Goal: Check status: Check status

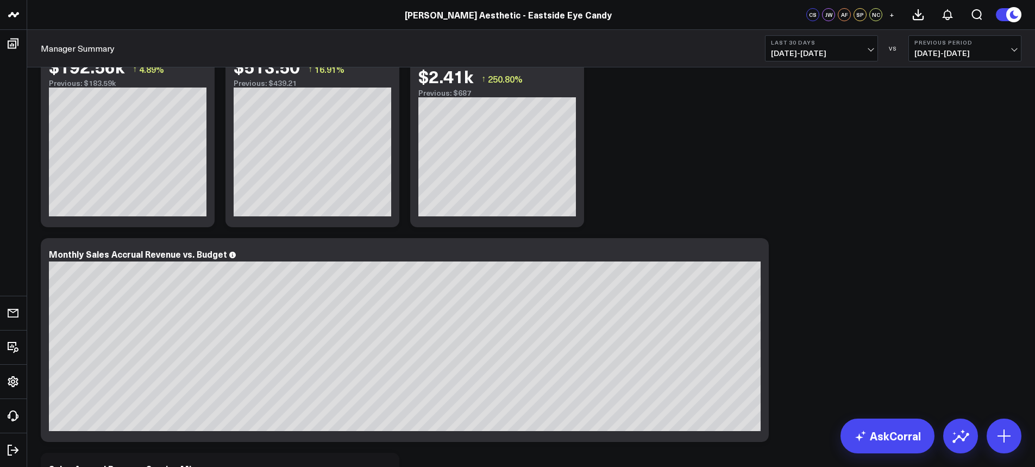
scroll to position [217, 0]
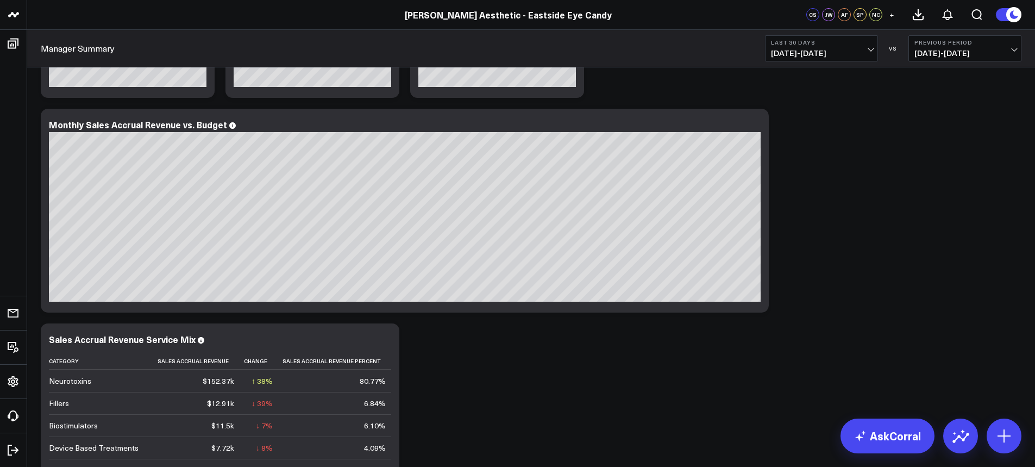
click at [870, 49] on span "[DATE] - [DATE]" at bounding box center [821, 53] width 101 height 9
click at [849, 238] on link "Last Quarter" at bounding box center [822, 241] width 112 height 21
click at [1010, 45] on b "Previous Period" at bounding box center [965, 42] width 101 height 7
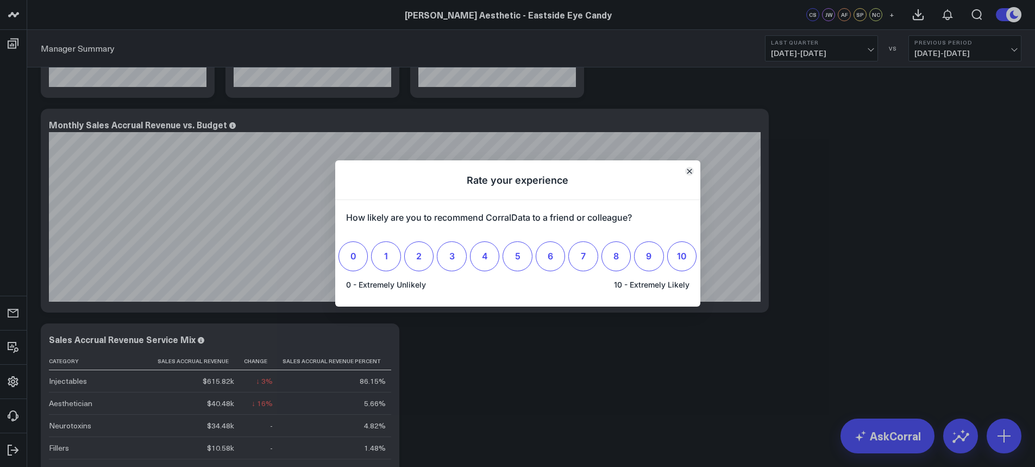
click at [685, 173] on button "Close" at bounding box center [689, 171] width 9 height 9
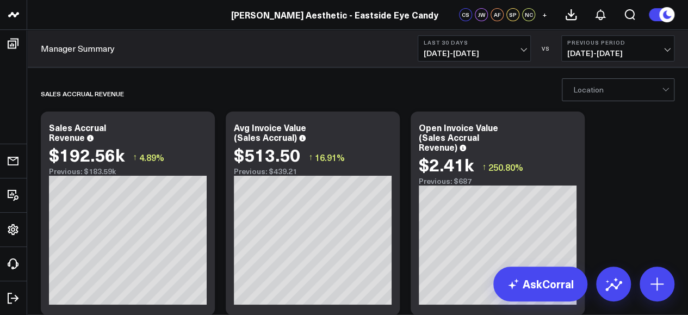
click at [523, 49] on span "[DATE] - [DATE]" at bounding box center [473, 53] width 101 height 9
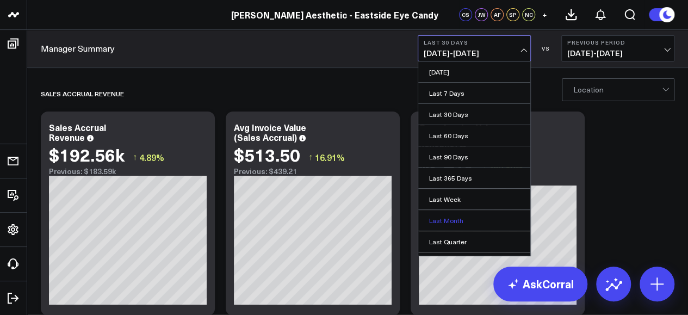
click at [484, 221] on link "Last Month" at bounding box center [474, 220] width 112 height 21
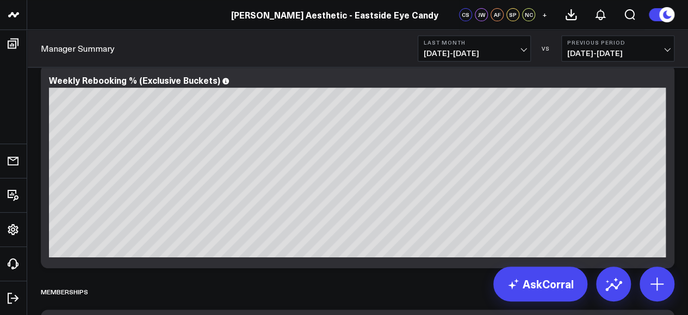
scroll to position [2295, 0]
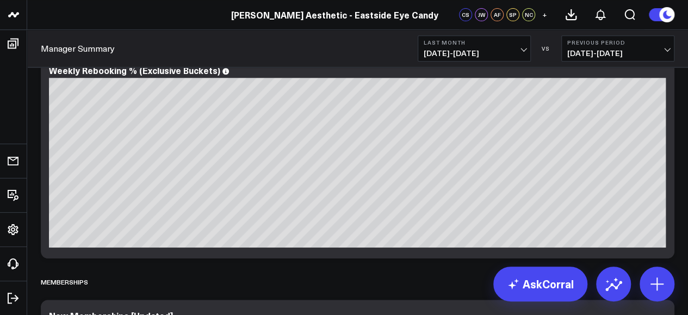
click at [662, 54] on span "06/01/25 - 06/30/25" at bounding box center [617, 53] width 101 height 9
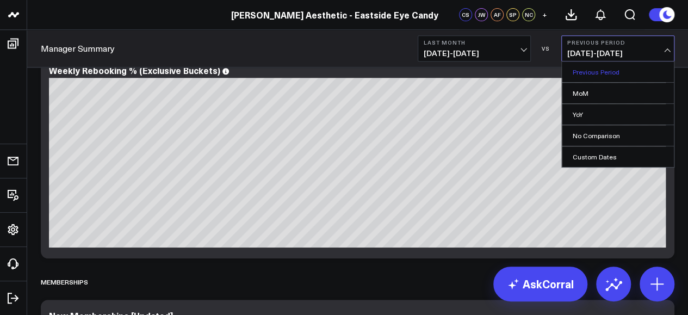
click at [658, 74] on link "Previous Period" at bounding box center [618, 71] width 112 height 21
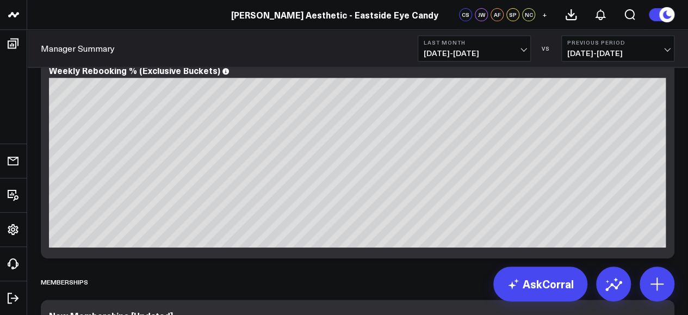
click at [665, 53] on span "06/01/25 - 06/30/25" at bounding box center [617, 53] width 101 height 9
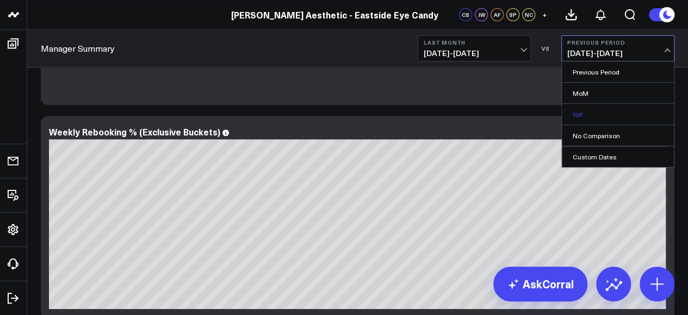
scroll to position [2261, 0]
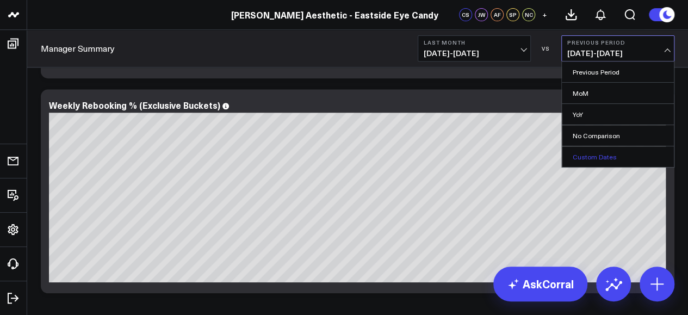
click at [637, 153] on link "Custom Dates" at bounding box center [618, 156] width 112 height 21
select select "7"
select select "2025"
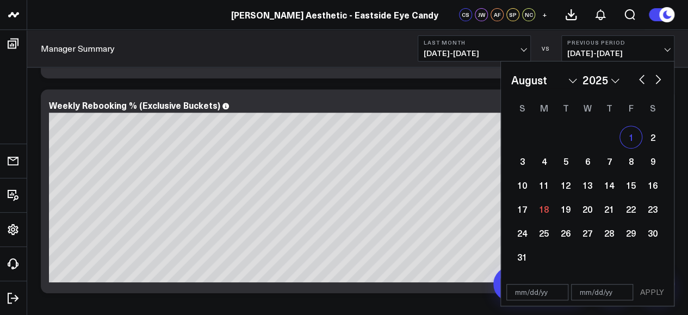
click at [628, 134] on div "1" at bounding box center [631, 137] width 22 height 22
type input "08/01/25"
select select "7"
select select "2025"
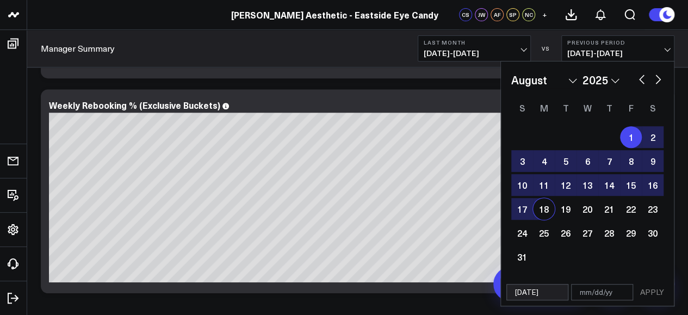
click at [540, 216] on div "18" at bounding box center [544, 209] width 22 height 22
type input "08/18/25"
select select "7"
select select "2025"
click at [650, 292] on button "APPLY" at bounding box center [651, 292] width 33 height 16
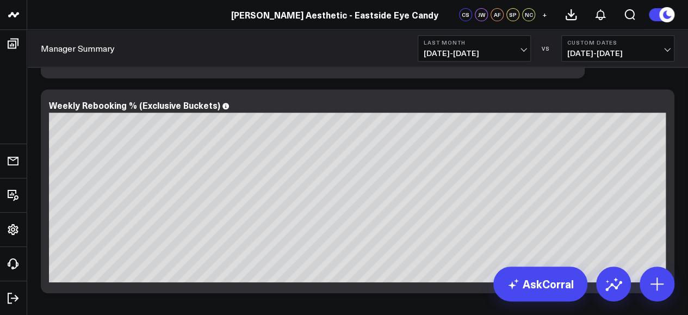
click at [526, 53] on button "Last Month 07/01/25 - 07/31/25" at bounding box center [473, 48] width 113 height 26
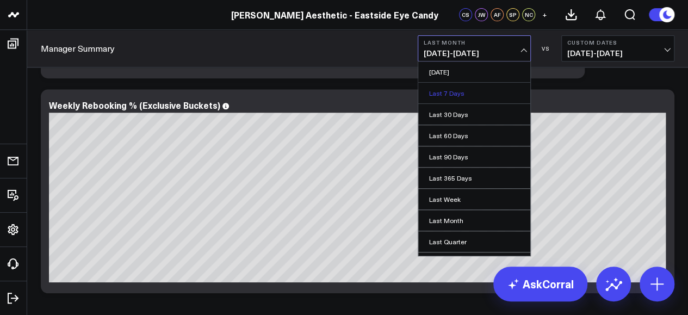
click at [460, 94] on link "Last 7 Days" at bounding box center [474, 93] width 112 height 21
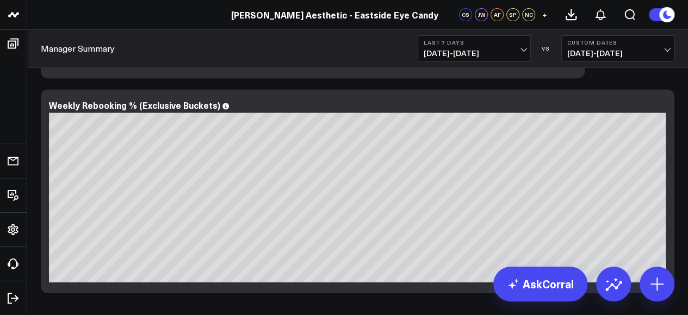
click at [527, 51] on button "Last 7 Days 08/11/25 - 08/17/25" at bounding box center [473, 48] width 113 height 26
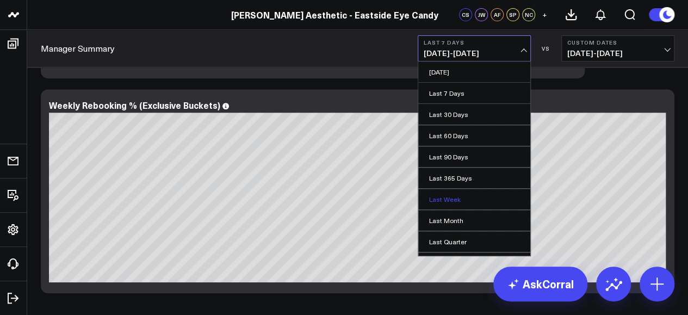
scroll to position [99, 0]
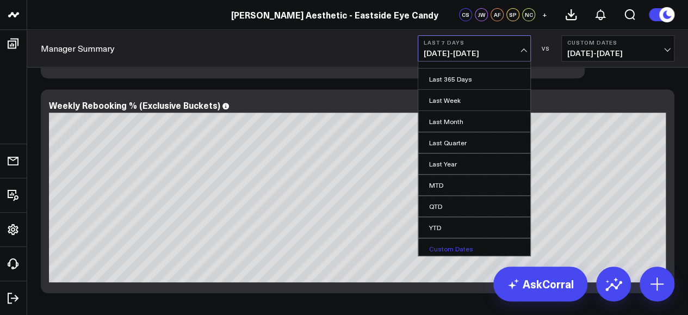
click at [475, 241] on link "Custom Dates" at bounding box center [474, 248] width 112 height 21
select select "7"
select select "2025"
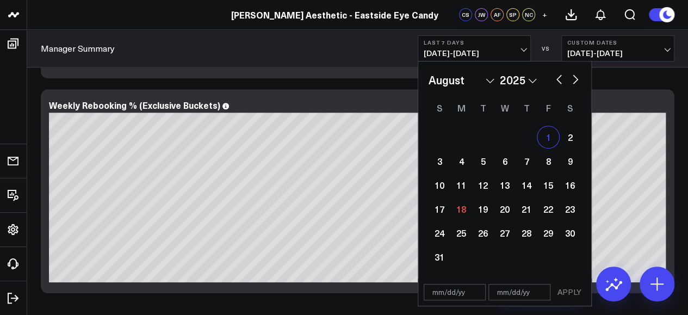
click at [547, 135] on div "1" at bounding box center [548, 137] width 22 height 22
type input "08/01/25"
select select "7"
select select "2025"
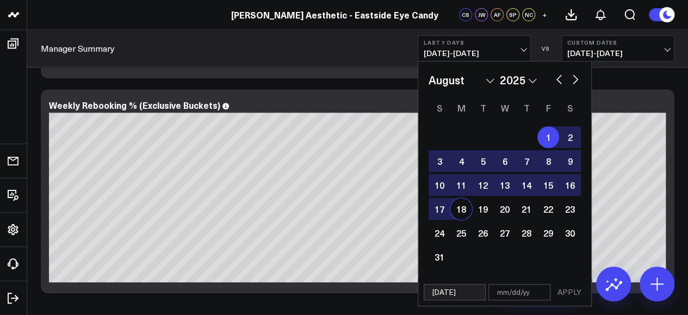
click at [456, 211] on div "18" at bounding box center [461, 209] width 22 height 22
type input "08/18/25"
select select "7"
select select "2025"
click at [572, 287] on button "APPLY" at bounding box center [569, 292] width 33 height 16
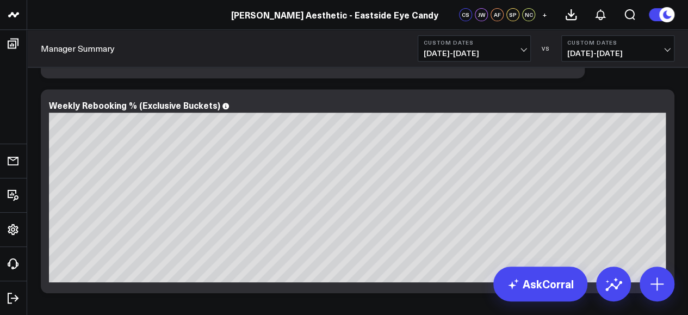
click at [520, 49] on span "08/01/25 - 08/18/25" at bounding box center [473, 53] width 101 height 9
click at [655, 49] on span "08/01/25 - 08/18/25" at bounding box center [617, 53] width 101 height 9
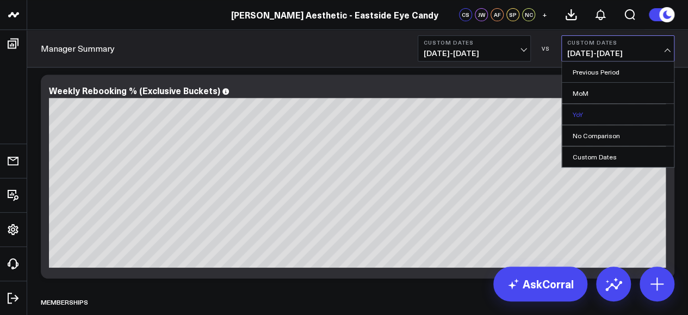
scroll to position [2277, 0]
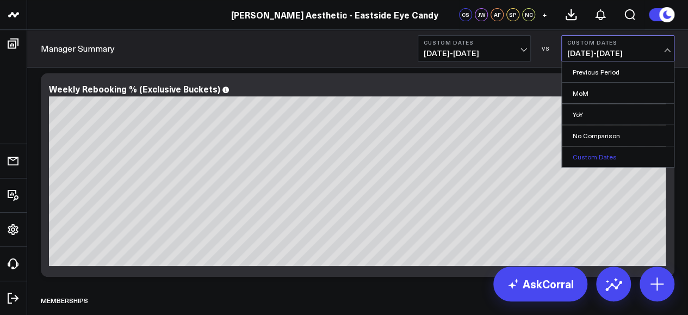
click at [635, 152] on link "Custom Dates" at bounding box center [618, 156] width 112 height 21
select select "7"
select select "2025"
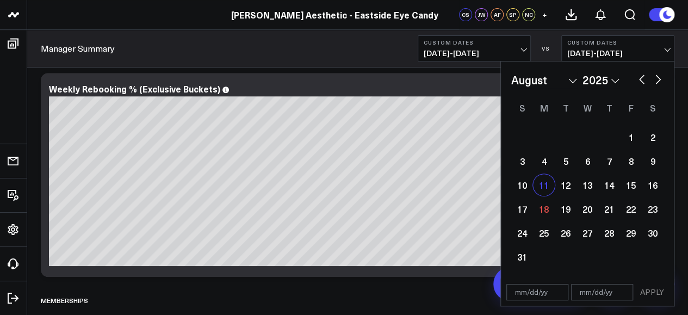
click at [534, 188] on div "11" at bounding box center [544, 185] width 22 height 22
type input "08/11/25"
select select "7"
select select "2025"
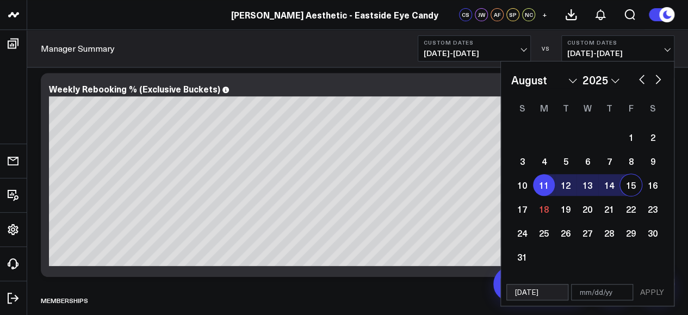
click at [630, 182] on div "15" at bounding box center [631, 185] width 22 height 22
type input "08/15/25"
select select "7"
select select "2025"
click at [657, 288] on button "APPLY" at bounding box center [651, 292] width 33 height 16
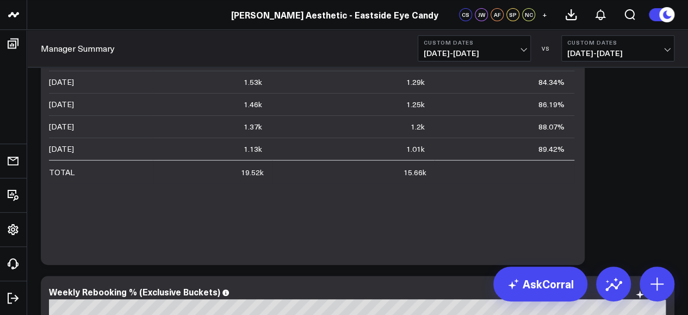
scroll to position [2075, 0]
